Goal: Task Accomplishment & Management: Use online tool/utility

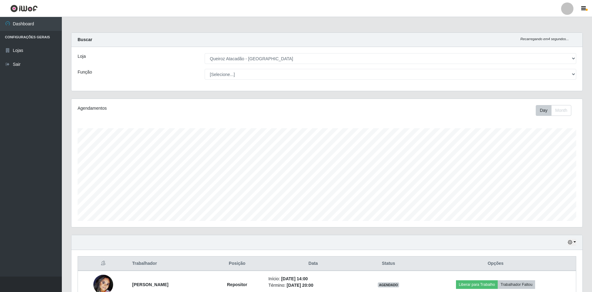
select select "517"
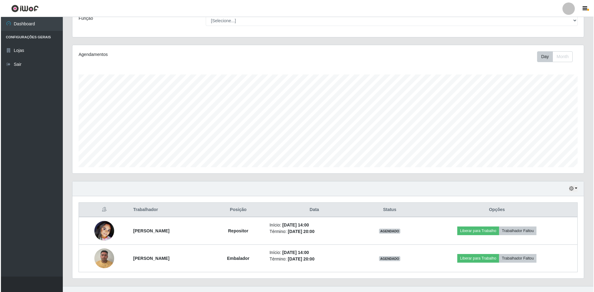
scroll to position [63, 0]
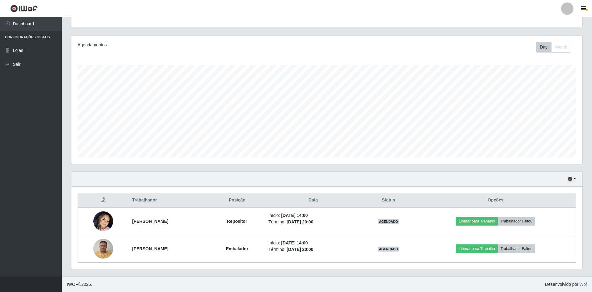
click at [528, 121] on div "Agendamentos Day Month 05/09 Agendamentos 30" at bounding box center [326, 100] width 511 height 128
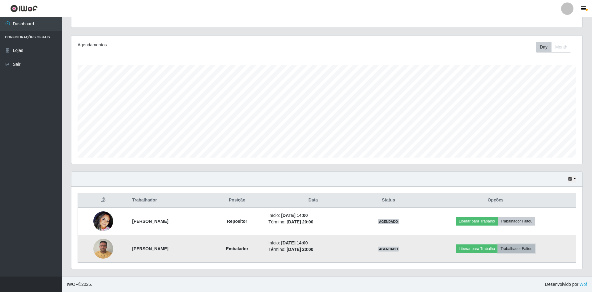
click at [528, 247] on button "Trabalhador Faltou" at bounding box center [516, 249] width 37 height 9
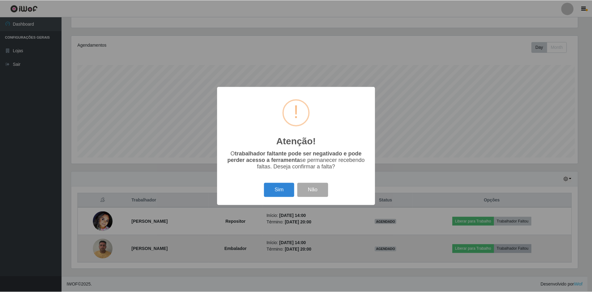
scroll to position [128, 508]
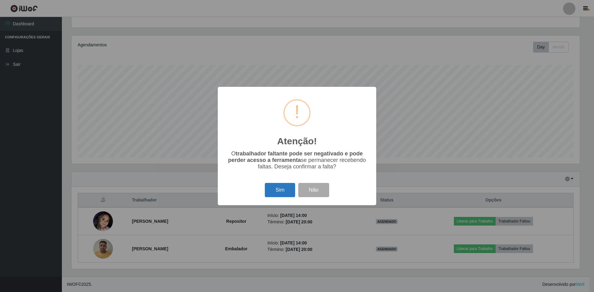
click at [272, 191] on button "Sim" at bounding box center [280, 190] width 30 height 15
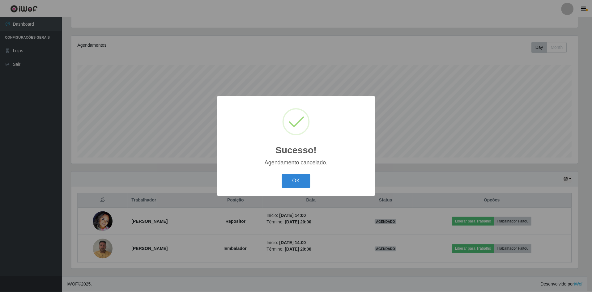
scroll to position [36, 0]
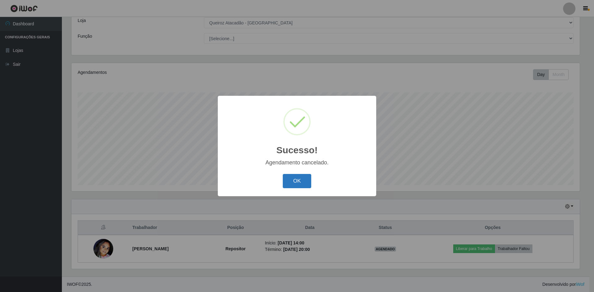
click at [305, 181] on button "OK" at bounding box center [297, 181] width 29 height 15
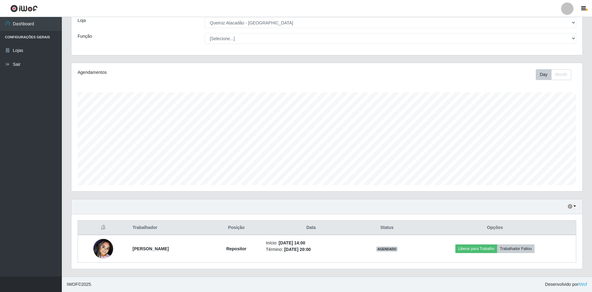
scroll to position [128, 511]
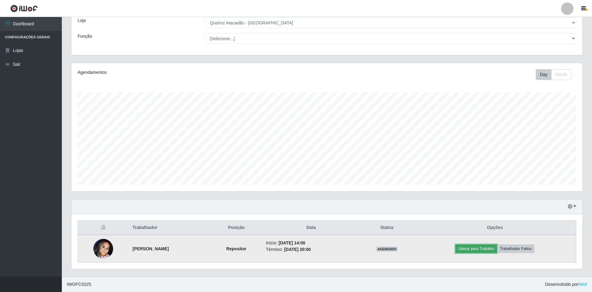
click at [477, 248] on button "Liberar para Trabalho" at bounding box center [476, 249] width 42 height 9
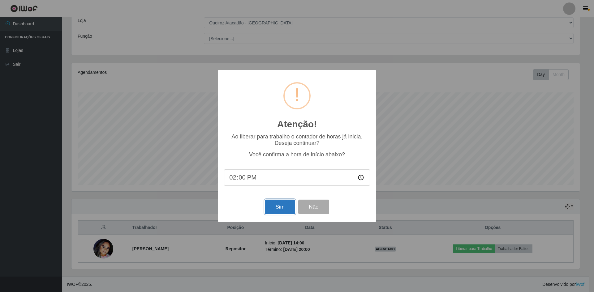
click at [274, 211] on button "Sim" at bounding box center [280, 207] width 30 height 15
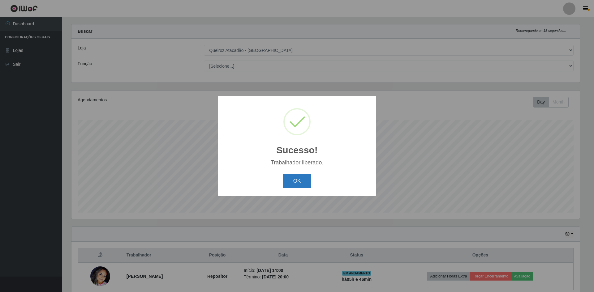
click at [296, 180] on button "OK" at bounding box center [297, 181] width 29 height 15
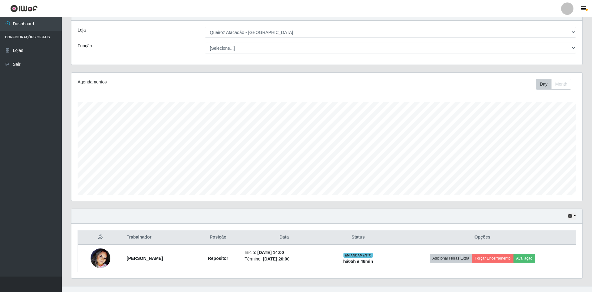
scroll to position [36, 0]
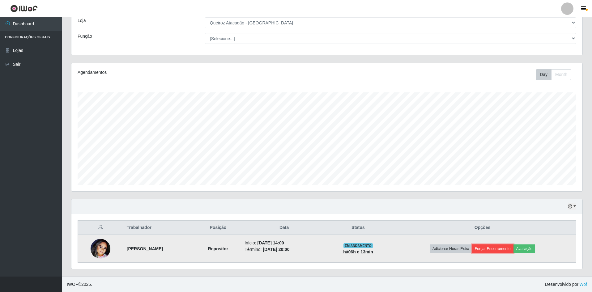
click at [507, 250] on button "Forçar Encerramento" at bounding box center [492, 249] width 41 height 9
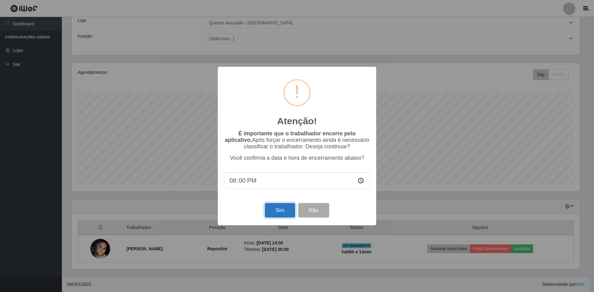
click at [272, 216] on button "Sim" at bounding box center [280, 210] width 30 height 15
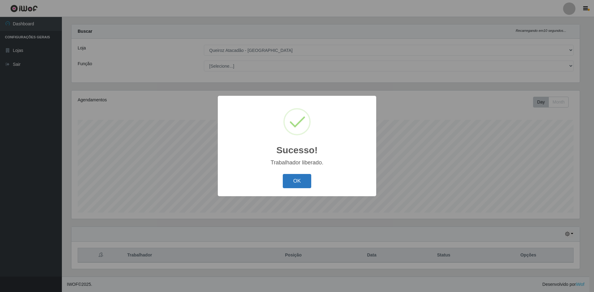
click at [299, 175] on button "OK" at bounding box center [297, 181] width 29 height 15
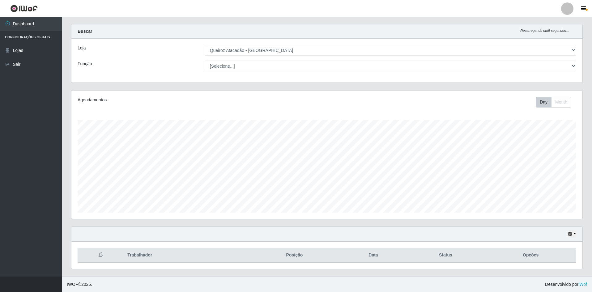
scroll to position [0, 0]
